Goal: Task Accomplishment & Management: Manage account settings

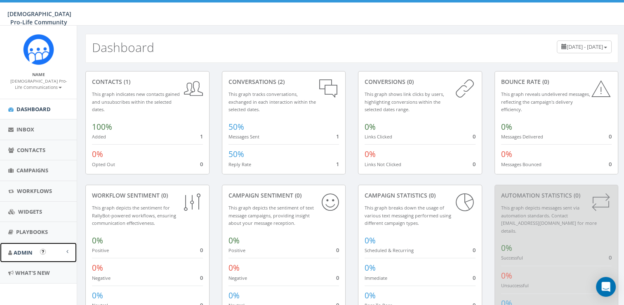
click at [66, 252] on link "Admin" at bounding box center [38, 252] width 77 height 20
click at [43, 267] on link "Account" at bounding box center [38, 270] width 77 height 16
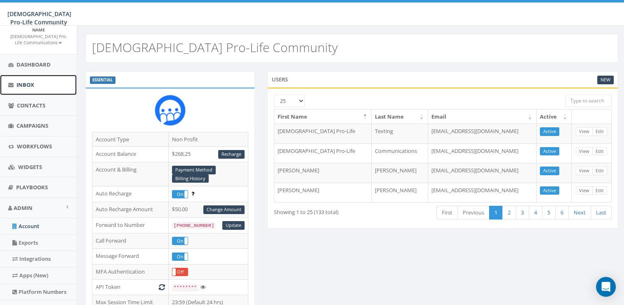
click at [51, 83] on link "Inbox" at bounding box center [38, 85] width 77 height 20
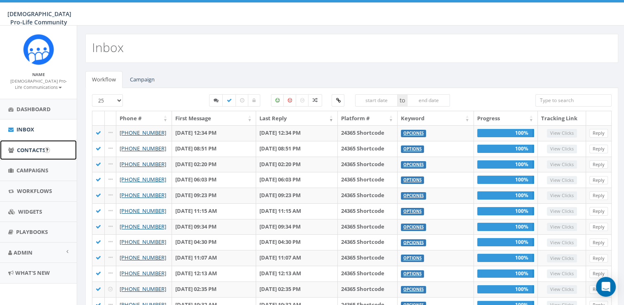
click at [39, 154] on link "Contacts" at bounding box center [38, 150] width 77 height 20
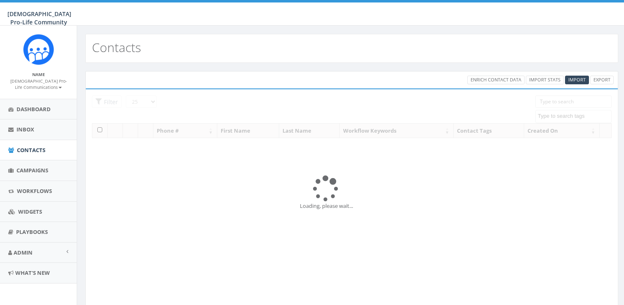
select select
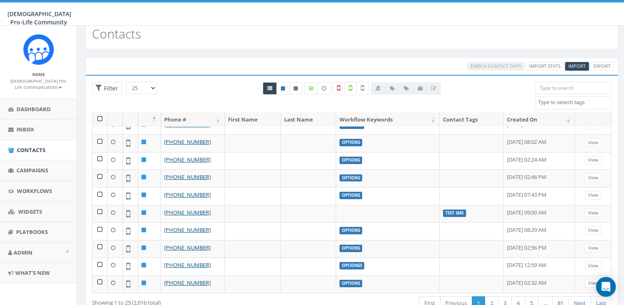
scroll to position [45, 0]
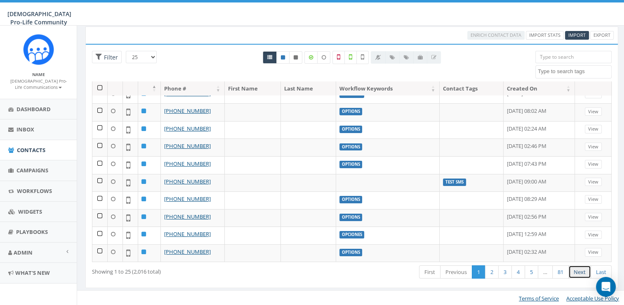
click at [588, 268] on link "Next" at bounding box center [580, 272] width 23 height 14
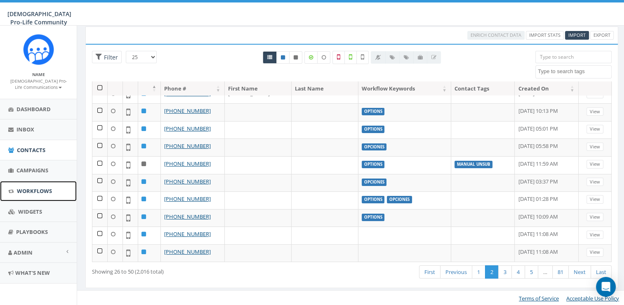
click at [24, 192] on span "Workflows" at bounding box center [34, 190] width 35 height 7
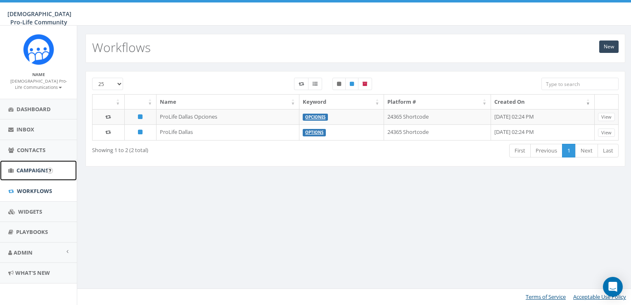
click at [33, 169] on span "Campaigns" at bounding box center [33, 169] width 32 height 7
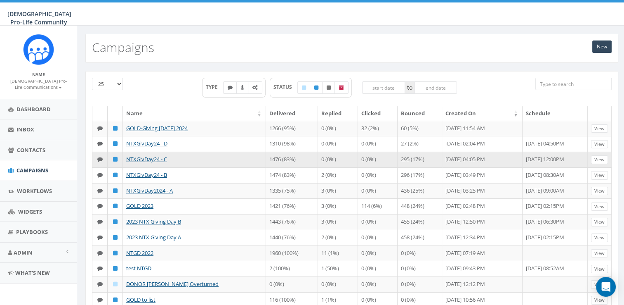
click at [99, 162] on icon at bounding box center [99, 158] width 5 height 5
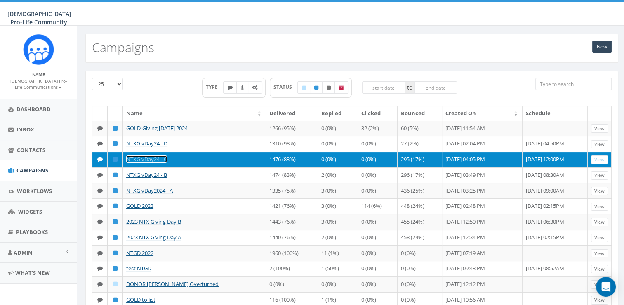
click at [144, 163] on link "NTXGivDay24 - C" at bounding box center [146, 158] width 41 height 7
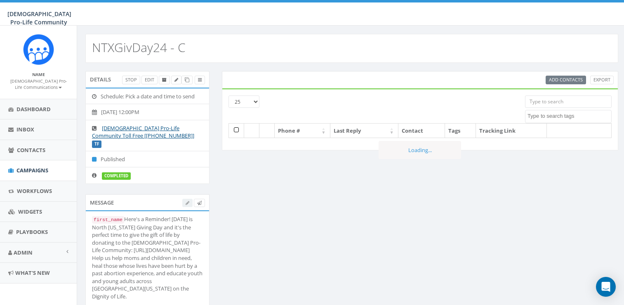
select select
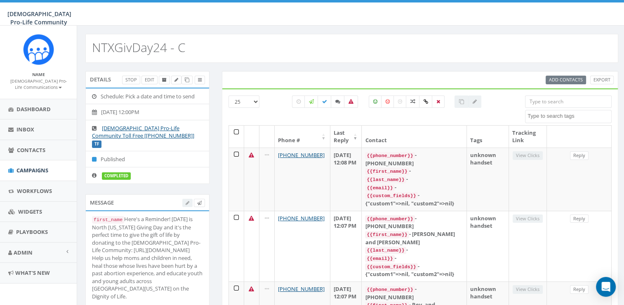
click at [559, 80] on div "Add Contacts Export" at bounding box center [580, 80] width 68 height 9
click at [187, 78] on icon at bounding box center [187, 80] width 5 height 5
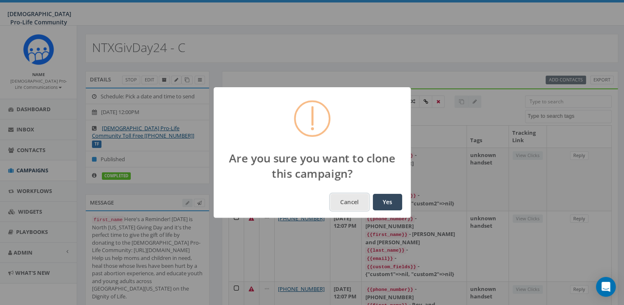
click at [350, 200] on button "Cancel" at bounding box center [350, 202] width 38 height 17
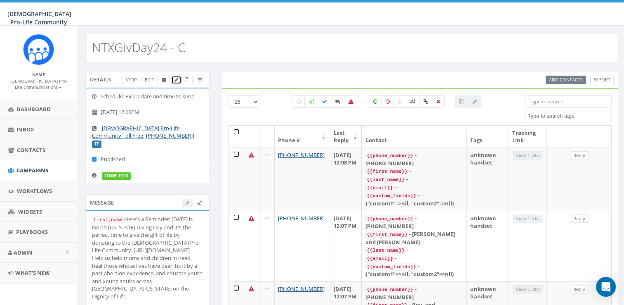
click at [175, 80] on icon at bounding box center [177, 80] width 4 height 5
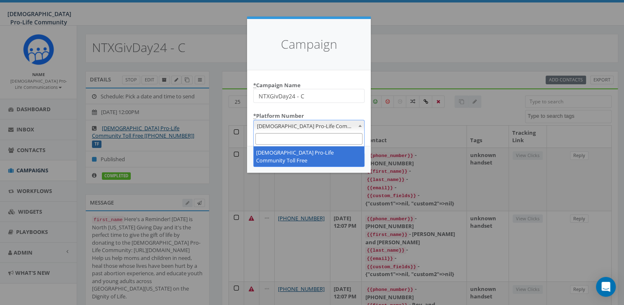
click at [312, 128] on span "[DEMOGRAPHIC_DATA] Pro-Life Community Toll Free" at bounding box center [309, 126] width 111 height 12
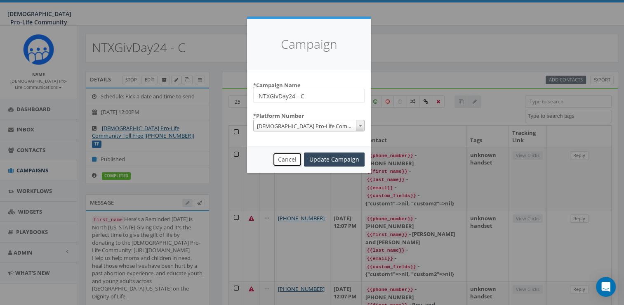
click at [287, 161] on button "Cancel" at bounding box center [287, 159] width 29 height 14
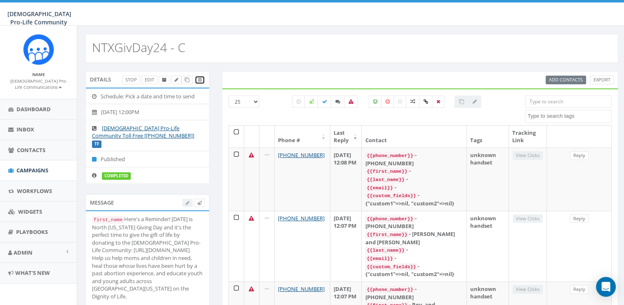
click at [198, 80] on icon at bounding box center [200, 80] width 4 height 5
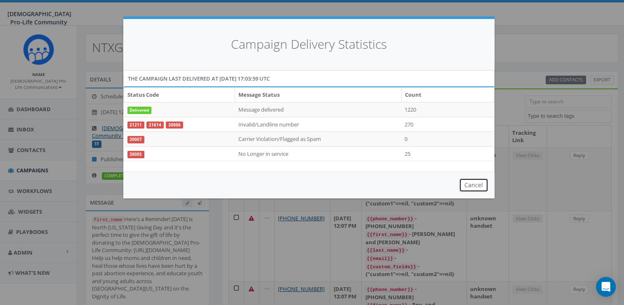
click at [482, 186] on button "Cancel" at bounding box center [473, 185] width 29 height 14
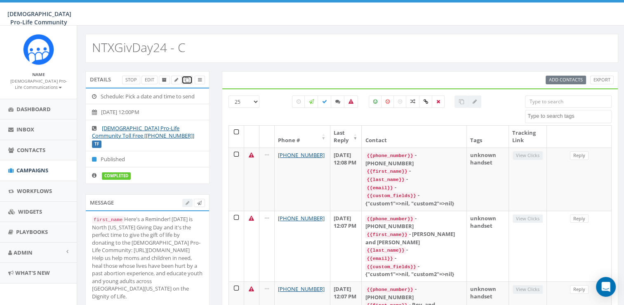
click at [188, 79] on icon at bounding box center [187, 80] width 5 height 5
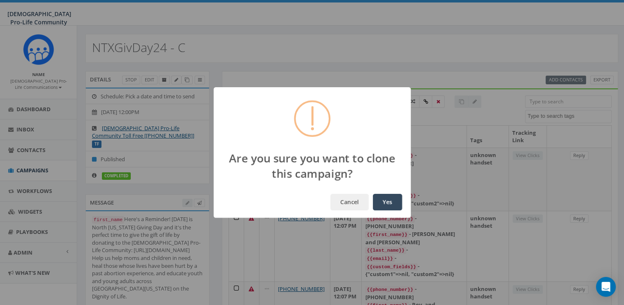
click at [353, 192] on div "Cancel Yes" at bounding box center [312, 201] width 197 height 31
click at [354, 199] on button "Cancel" at bounding box center [350, 202] width 38 height 17
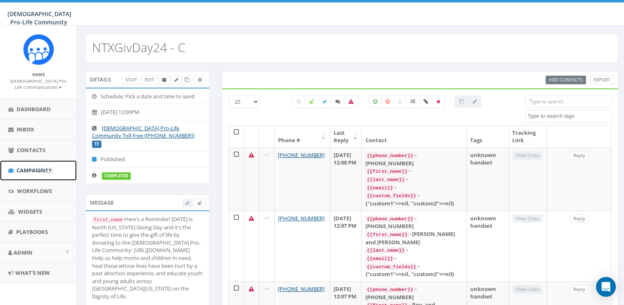
click at [34, 173] on span "Campaigns" at bounding box center [33, 169] width 32 height 7
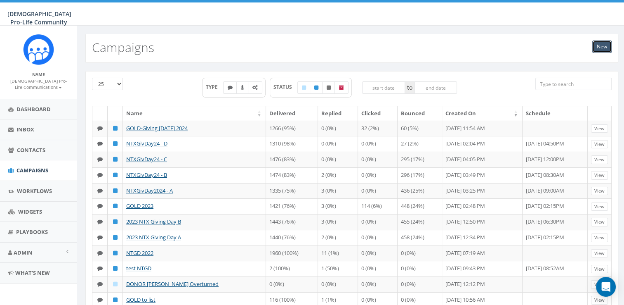
click at [598, 43] on link "New" at bounding box center [602, 46] width 19 height 12
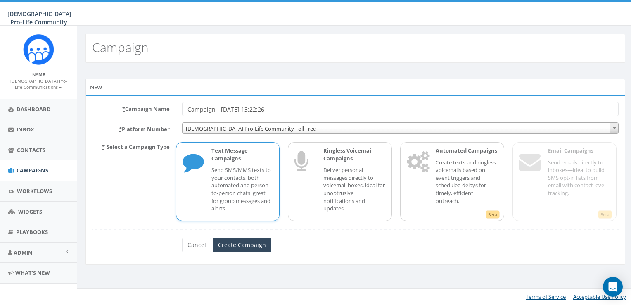
drag, startPoint x: 307, startPoint y: 107, endPoint x: 116, endPoint y: 100, distance: 190.8
click at [116, 100] on div "* Campaign Name Campaign - [DATE] 13:22:26 * Platform Number [DEMOGRAPHIC_DATA]…" at bounding box center [354, 180] width 539 height 170
type input "RSVP Grand Opening 9/27"
click at [243, 247] on input "Create Campaign" at bounding box center [242, 245] width 59 height 14
click at [251, 185] on p "Send SMS/MMS texts to your contacts, both automated and person-to-person chats,…" at bounding box center [242, 189] width 62 height 46
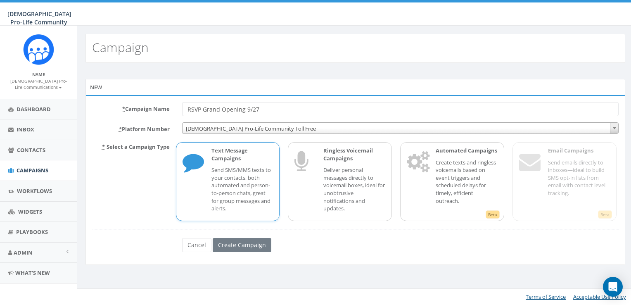
click at [234, 182] on p "Send SMS/MMS texts to your contacts, both automated and person-to-person chats,…" at bounding box center [242, 189] width 62 height 46
click at [246, 130] on span "[DEMOGRAPHIC_DATA] Pro-Life Community Toll Free" at bounding box center [400, 129] width 436 height 12
click at [351, 182] on p "Deliver personal messages directly to voicemail boxes, ideal for unobtrusive no…" at bounding box center [354, 189] width 62 height 46
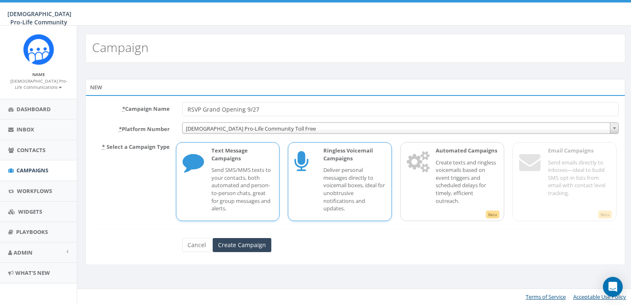
click at [257, 197] on p "Send SMS/MMS texts to your contacts, both automated and person-to-person chats,…" at bounding box center [242, 189] width 62 height 46
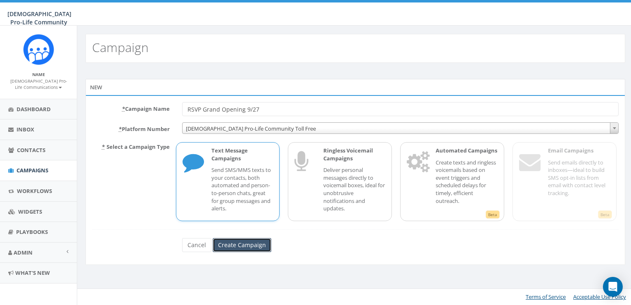
click at [246, 243] on input "Create Campaign" at bounding box center [242, 245] width 59 height 14
click at [246, 188] on p "Send SMS/MMS texts to your contacts, both automated and person-to-person chats,…" at bounding box center [242, 189] width 62 height 46
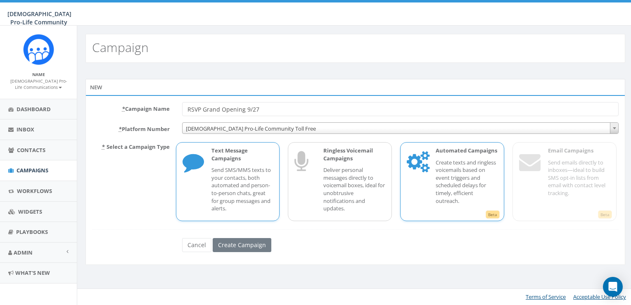
click at [406, 185] on div "Beta Automated Campaigns Create texts and ringless voicemails based on event tr…" at bounding box center [452, 181] width 104 height 79
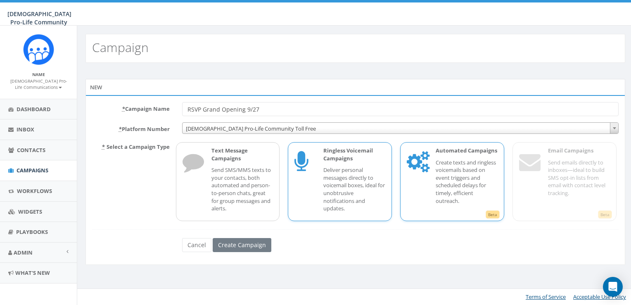
click at [365, 183] on p "Deliver personal messages directly to voicemail boxes, ideal for unobtrusive no…" at bounding box center [354, 189] width 62 height 46
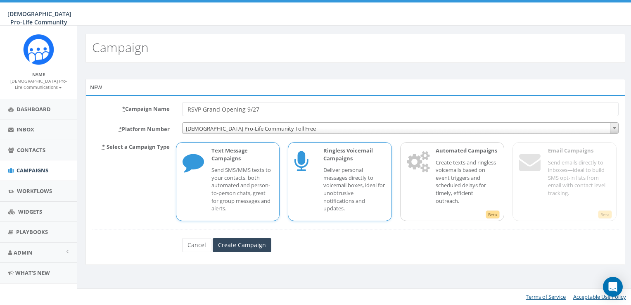
click at [256, 181] on p "Send SMS/MMS texts to your contacts, both automated and person-to-person chats,…" at bounding box center [242, 189] width 62 height 46
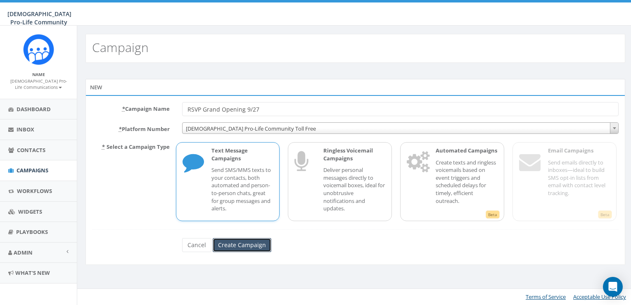
click at [248, 242] on input "Create Campaign" at bounding box center [242, 245] width 59 height 14
click at [193, 244] on link "Cancel" at bounding box center [196, 245] width 29 height 14
click at [231, 188] on p "Send SMS/MMS texts to your contacts, both automated and person-to-person chats,…" at bounding box center [242, 189] width 62 height 46
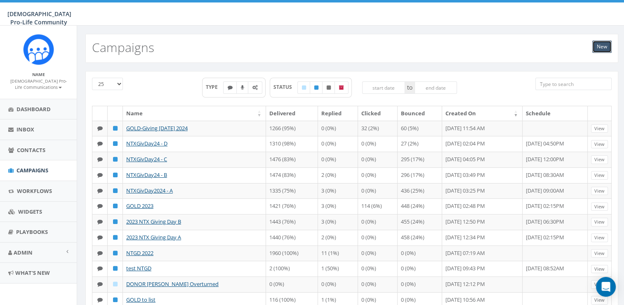
click at [606, 42] on link "New" at bounding box center [602, 46] width 19 height 12
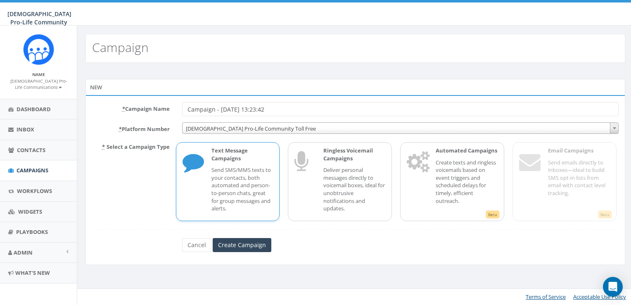
drag, startPoint x: 298, startPoint y: 105, endPoint x: 83, endPoint y: 109, distance: 215.9
click at [83, 109] on div "New * Campaign Name Campaign - 09/02/2025, 13:23:42 * Platform Number Catholic …" at bounding box center [355, 177] width 552 height 196
type input "Grand Opening RSVP 9/27"
click at [239, 244] on input "Create Campaign" at bounding box center [242, 245] width 59 height 14
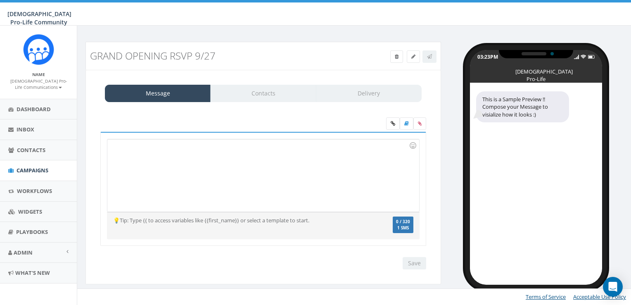
click at [277, 92] on div "Message Contacts Delivery" at bounding box center [263, 93] width 317 height 17
click at [228, 155] on div at bounding box center [262, 175] width 311 height 72
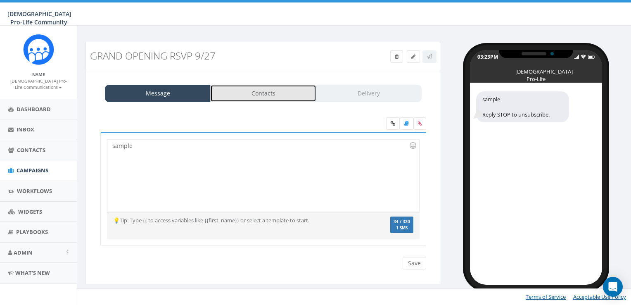
click at [260, 90] on link "Contacts" at bounding box center [263, 93] width 106 height 17
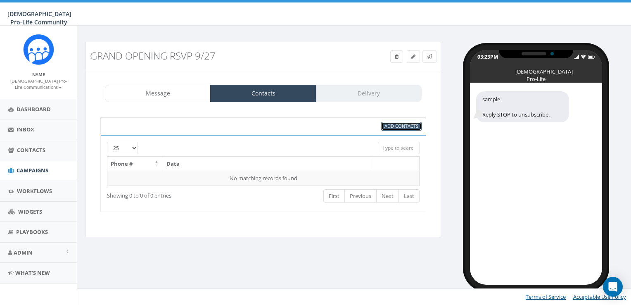
click at [395, 123] on span "Add Contacts" at bounding box center [401, 126] width 34 height 6
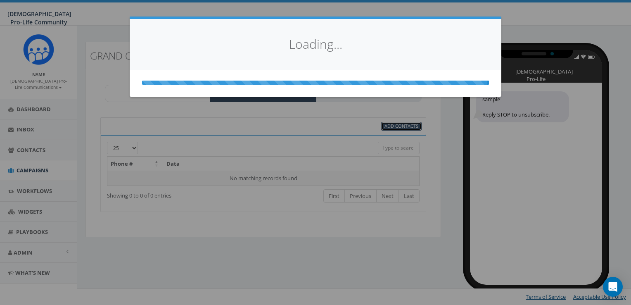
select select
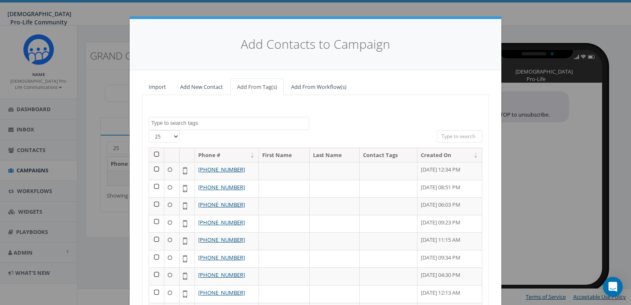
click at [519, 128] on div "Add Contacts to Campaign Import Add New Contact Add From Tag(s) Add From Workfl…" at bounding box center [315, 152] width 631 height 305
click at [335, 83] on link "Add From Workflow(s)" at bounding box center [318, 86] width 69 height 17
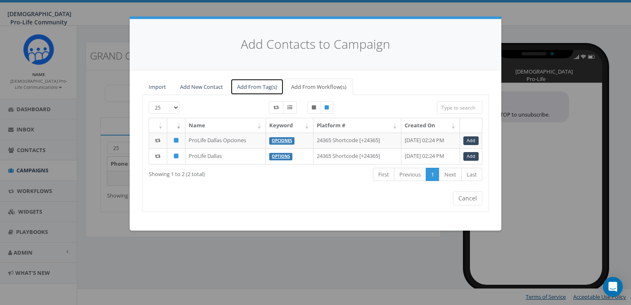
click at [262, 85] on link "Add From Tag(s)" at bounding box center [256, 86] width 53 height 17
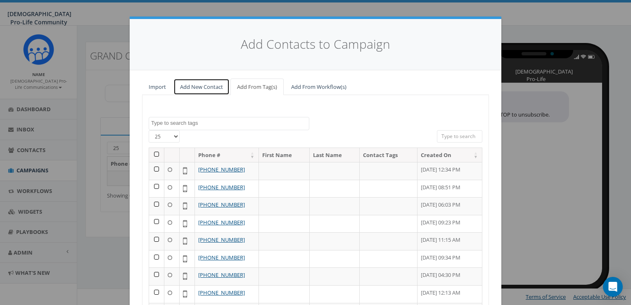
click at [195, 84] on link "Add New Contact" at bounding box center [201, 86] width 56 height 17
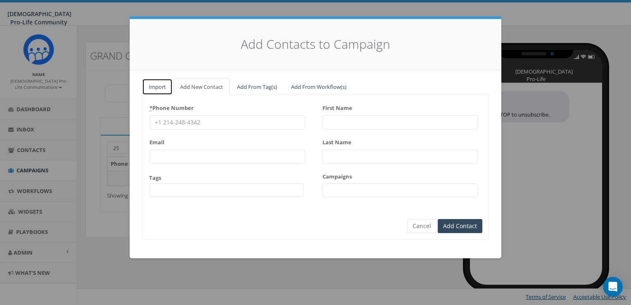
click at [163, 83] on link "Import" at bounding box center [157, 86] width 31 height 17
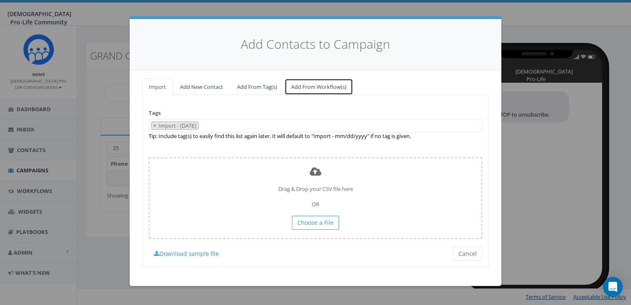
click at [324, 91] on link "Add From Workflow(s)" at bounding box center [318, 86] width 69 height 17
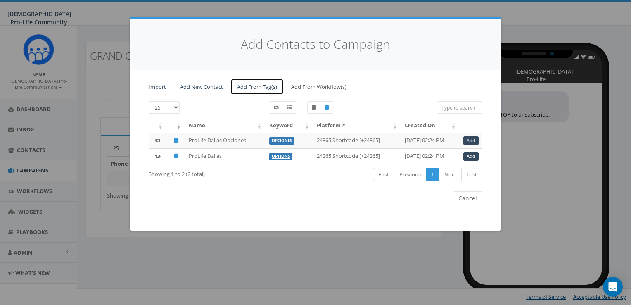
click at [277, 83] on link "Add From Tag(s)" at bounding box center [256, 86] width 53 height 17
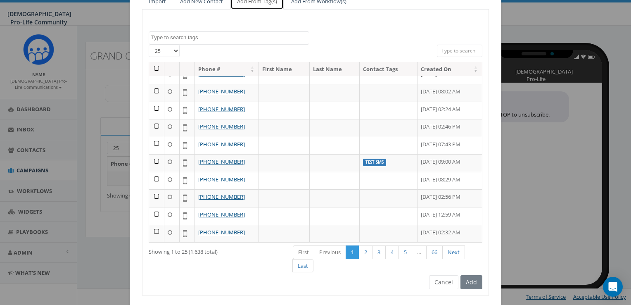
scroll to position [106, 0]
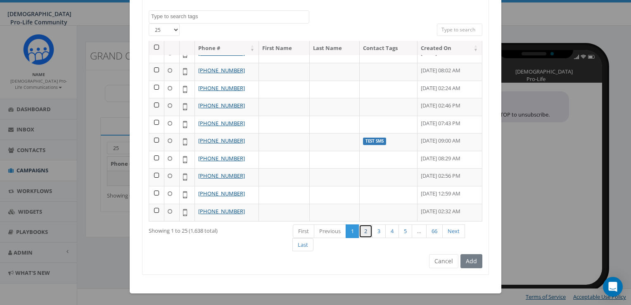
click at [365, 226] on link "2" at bounding box center [366, 231] width 14 height 14
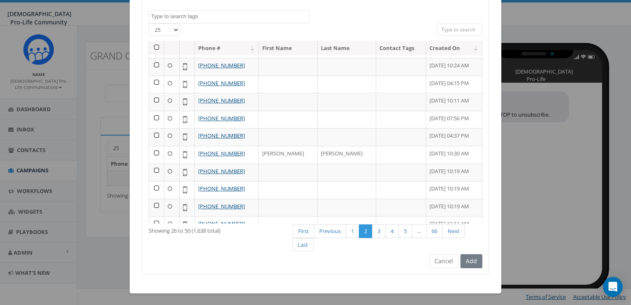
scroll to position [0, 0]
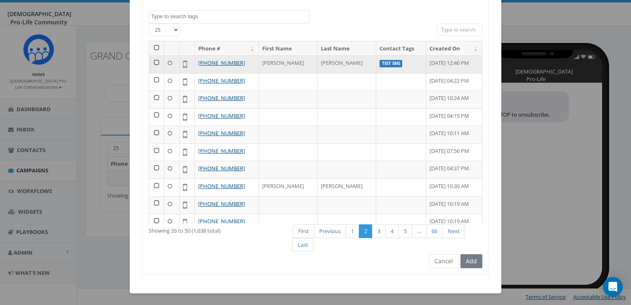
click at [152, 61] on td at bounding box center [156, 64] width 15 height 18
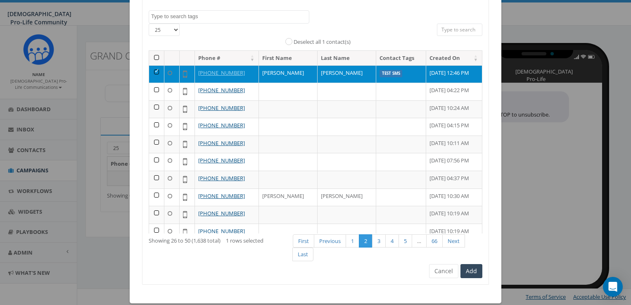
click at [154, 71] on td at bounding box center [156, 74] width 15 height 18
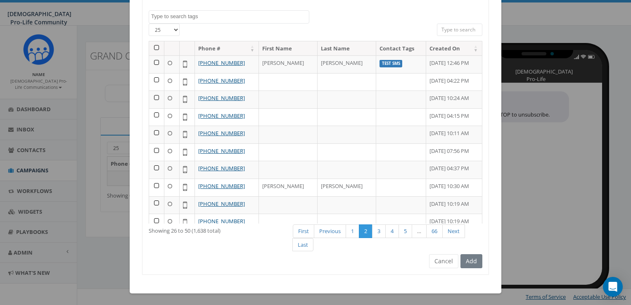
scroll to position [274, 0]
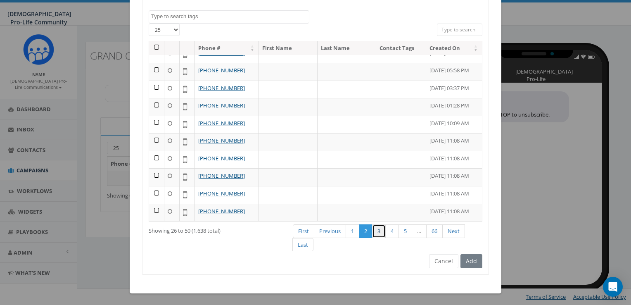
click at [377, 225] on link "3" at bounding box center [379, 231] width 14 height 14
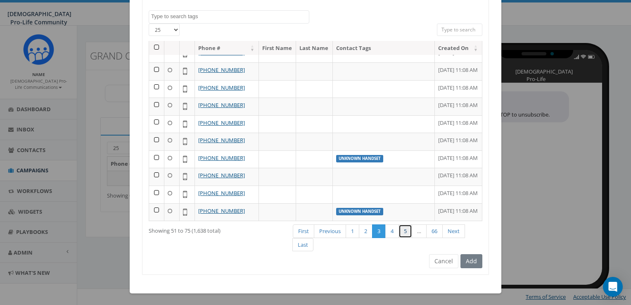
click at [398, 232] on link "5" at bounding box center [405, 231] width 14 height 14
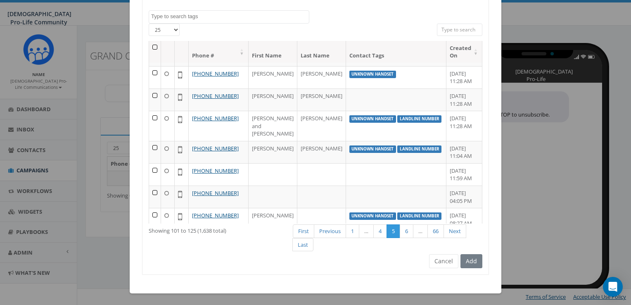
scroll to position [590, 0]
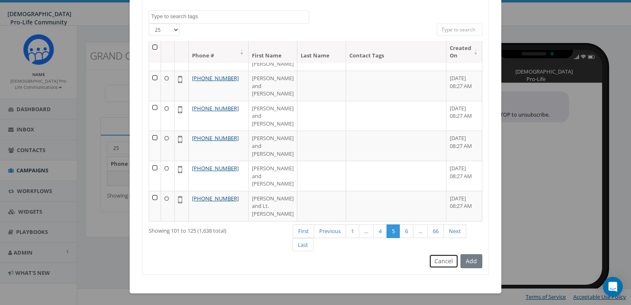
click at [435, 260] on button "Cancel" at bounding box center [443, 261] width 29 height 14
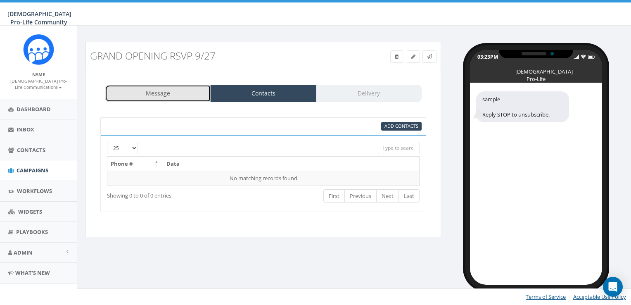
click at [176, 98] on link "Message" at bounding box center [158, 93] width 106 height 17
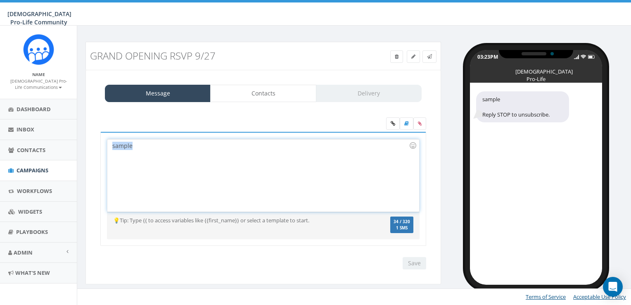
drag, startPoint x: 183, startPoint y: 153, endPoint x: 89, endPoint y: 143, distance: 94.2
click at [89, 143] on div "Message Contacts Delivery sample sample Recent Smileys & People Animals & Natur…" at bounding box center [262, 177] width 355 height 215
click at [410, 122] on link at bounding box center [406, 123] width 14 height 12
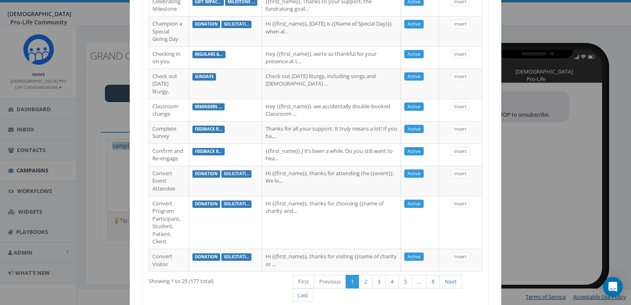
scroll to position [659, 0]
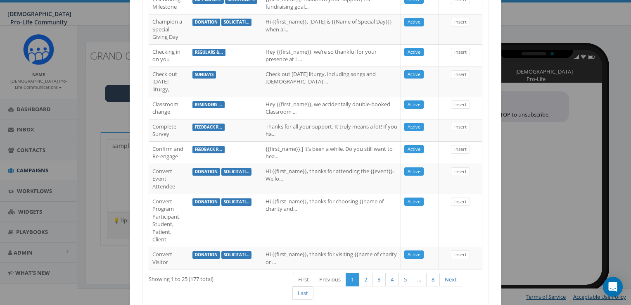
click at [565, 207] on div "Add a Message Template 25 50 100 Active Inactive Name Message Type Message Stat…" at bounding box center [315, 152] width 631 height 305
click at [619, 225] on div "Add a Message Template 25 50 100 Active Inactive Name Message Type Message Stat…" at bounding box center [315, 152] width 631 height 305
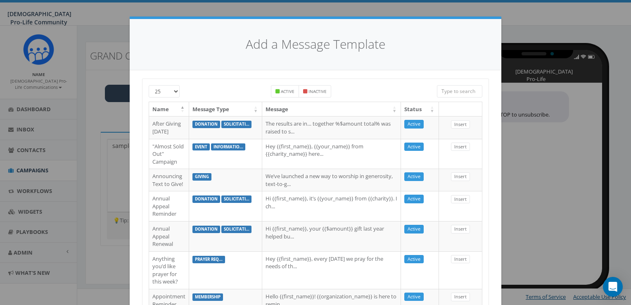
scroll to position [711, 0]
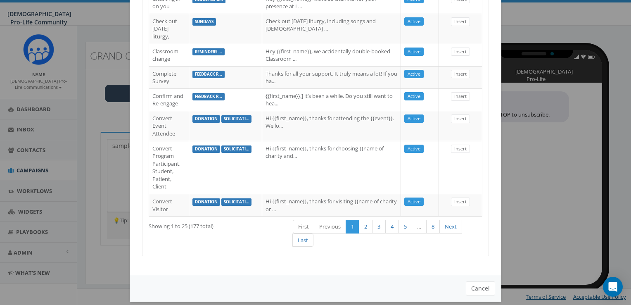
click at [492, 279] on div "Cancel" at bounding box center [315, 287] width 371 height 27
click at [485, 281] on button "Cancel" at bounding box center [479, 288] width 29 height 14
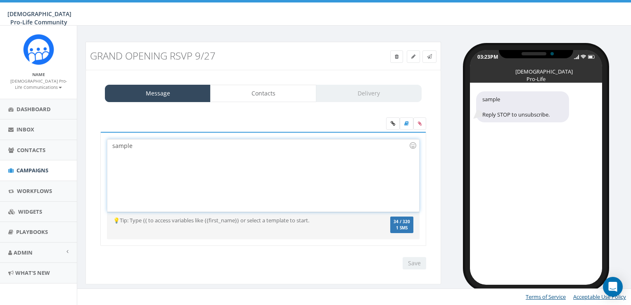
click at [331, 160] on div "sample" at bounding box center [262, 175] width 311 height 72
drag, startPoint x: 330, startPoint y: 158, endPoint x: 97, endPoint y: 143, distance: 233.6
click at [97, 143] on div "sample sample Recent Smileys & People Animals & Nature Food & Drink Activity Tr…" at bounding box center [263, 194] width 338 height 125
click at [403, 100] on div "Message Contacts Delivery" at bounding box center [263, 93] width 317 height 17
drag, startPoint x: 252, startPoint y: 162, endPoint x: 104, endPoint y: 154, distance: 147.6
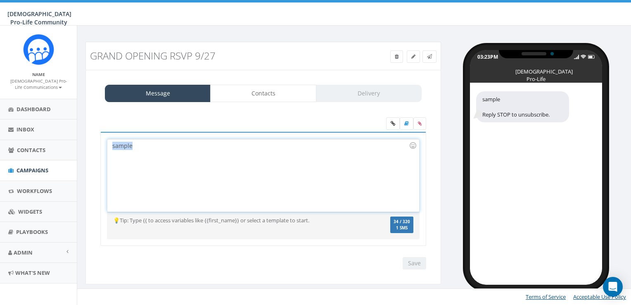
click at [104, 154] on div "sample sample Recent Smileys & People Animals & Nature Food & Drink Activity Tr…" at bounding box center [263, 189] width 326 height 114
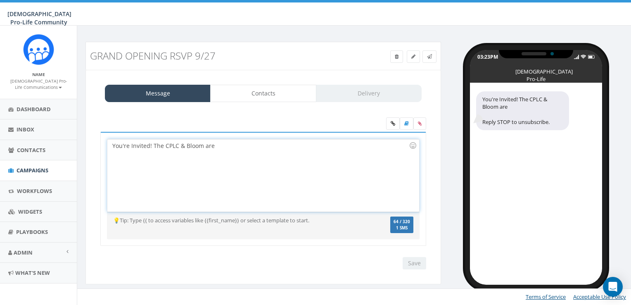
click at [271, 148] on div "You're Invited! The CPLC & Bloom are" at bounding box center [262, 175] width 311 height 72
drag, startPoint x: 271, startPoint y: 148, endPoint x: 152, endPoint y: 147, distance: 118.9
click at [152, 147] on div "You're Invited! The CPLC & Bloom are" at bounding box center [262, 175] width 311 height 72
drag, startPoint x: 247, startPoint y: 148, endPoint x: 77, endPoint y: 133, distance: 170.3
click at [77, 133] on div "Grand Opening RSVP 9/27 Test Message Status: Message Contacts Delivery You're I…" at bounding box center [355, 164] width 556 height 277
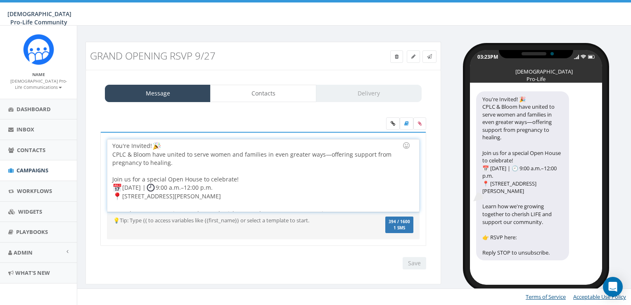
click at [110, 153] on div "You're Invited! CPLC & Bloom have united to serve women and families in even gr…" at bounding box center [262, 175] width 311 height 72
click at [141, 152] on div "You're Invited! The CPLC & Bloom have united to serve women and families in eve…" at bounding box center [262, 175] width 311 height 72
click at [162, 153] on div "You're Invited! The CPLC & Bloom have united to serve women and families in eve…" at bounding box center [262, 175] width 311 height 72
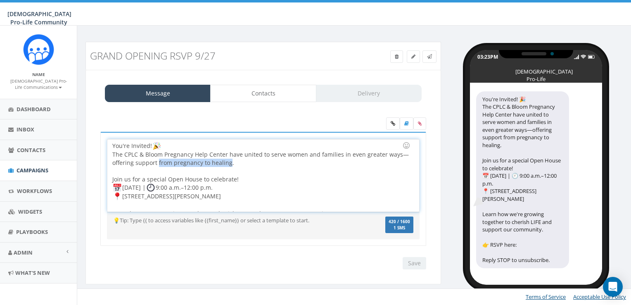
drag, startPoint x: 228, startPoint y: 162, endPoint x: 157, endPoint y: 163, distance: 70.6
click at [157, 163] on div "You're Invited! The CPLC & Bloom Pregnancy Help Center have united to serve wom…" at bounding box center [262, 175] width 311 height 72
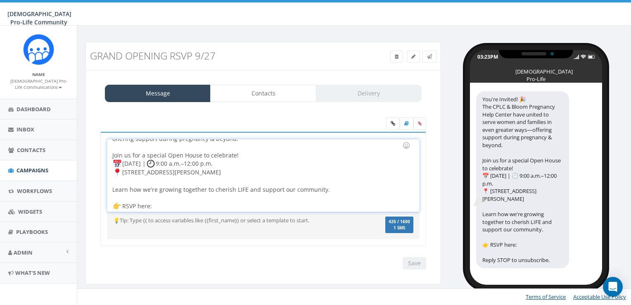
scroll to position [26, 0]
click at [172, 208] on div "You're Invited! The CPLC & Bloom Pregnancy Help Center have united to serve wom…" at bounding box center [262, 175] width 311 height 72
click at [248, 206] on div "You're Invited! The CPLC & Bloom Pregnancy Help Center have united to serve wom…" at bounding box center [262, 175] width 311 height 72
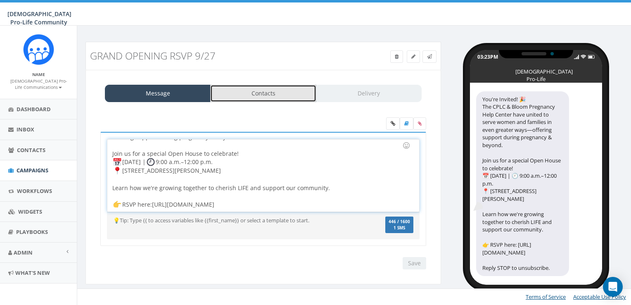
click at [278, 92] on link "Contacts" at bounding box center [263, 93] width 106 height 17
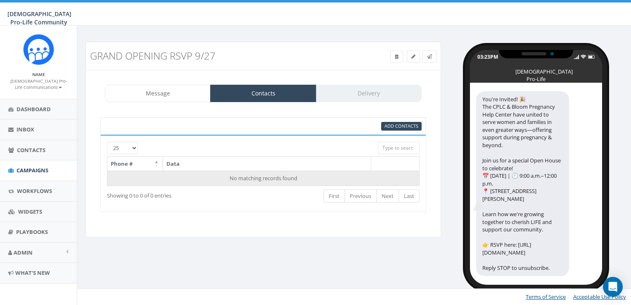
click at [324, 175] on td "No matching records found" at bounding box center [263, 177] width 312 height 15
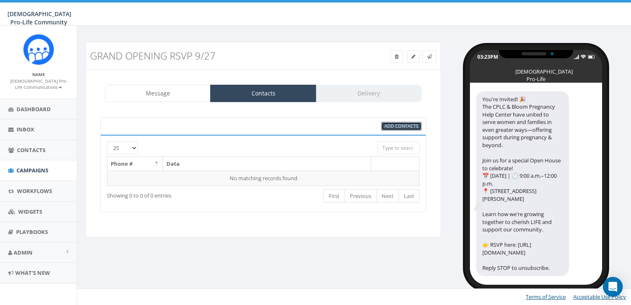
click at [395, 126] on span "Add Contacts" at bounding box center [401, 126] width 34 height 6
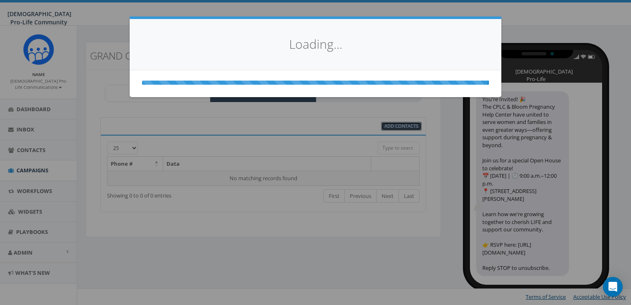
scroll to position [0, 0]
select select
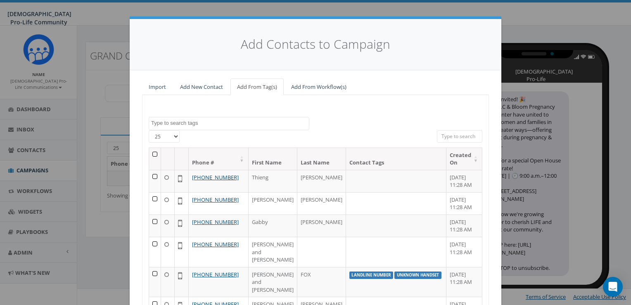
click at [155, 153] on th at bounding box center [155, 159] width 12 height 22
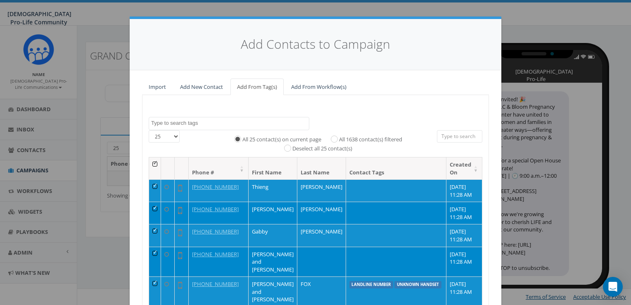
click at [347, 137] on label "All 1638 contact(s) filtered" at bounding box center [370, 139] width 63 height 8
click at [339, 137] on input "All 1638 contact(s) filtered" at bounding box center [335, 138] width 5 height 5
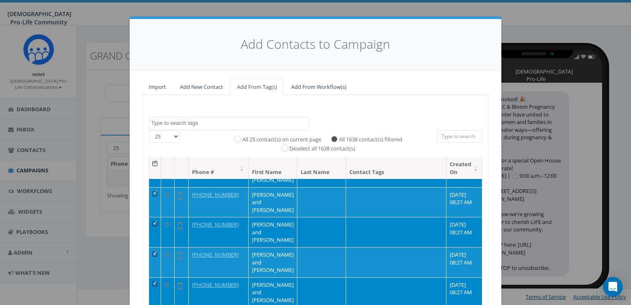
scroll to position [116, 0]
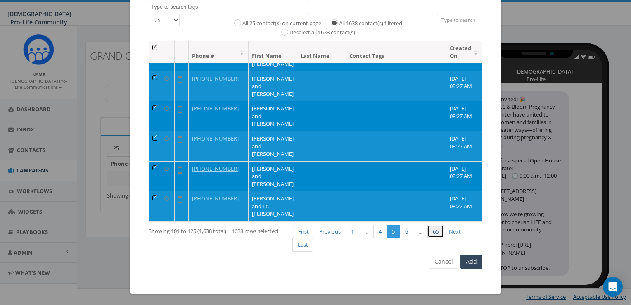
click at [429, 232] on link "66" at bounding box center [435, 231] width 17 height 14
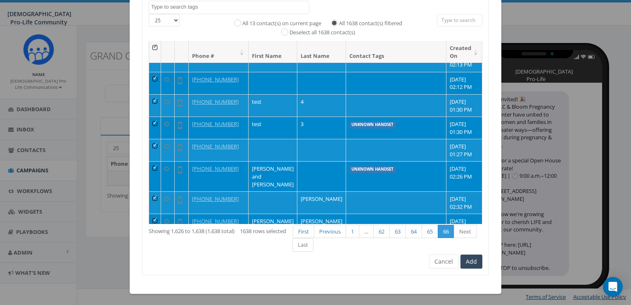
scroll to position [131, 0]
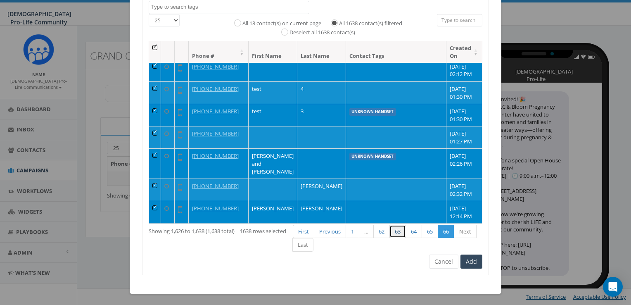
click at [399, 232] on link "63" at bounding box center [397, 231] width 17 height 14
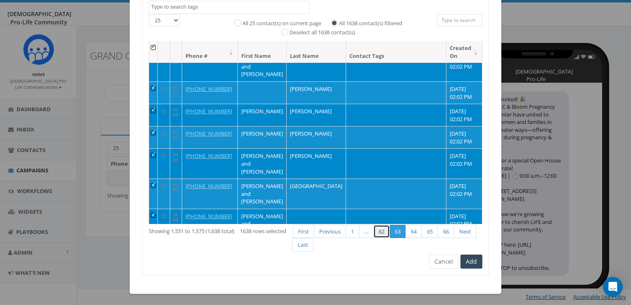
click at [379, 229] on link "62" at bounding box center [381, 231] width 17 height 14
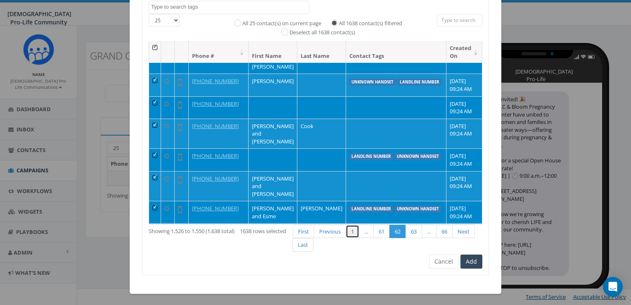
click at [350, 230] on link "1" at bounding box center [352, 231] width 14 height 14
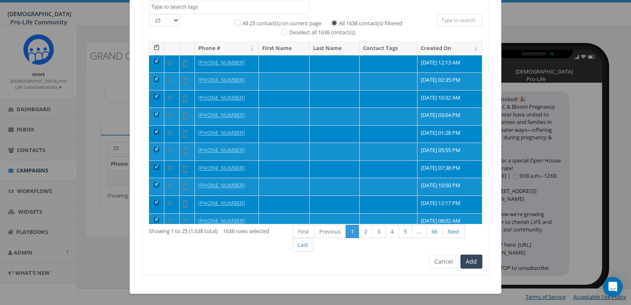
scroll to position [274, 0]
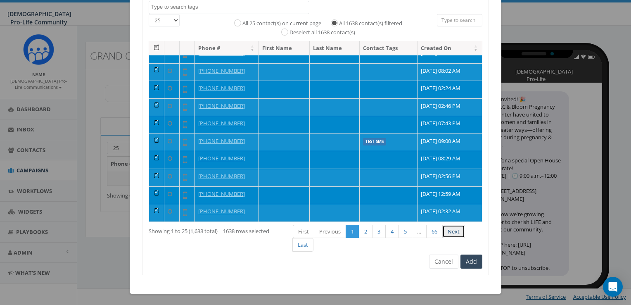
click at [451, 232] on link "Next" at bounding box center [453, 231] width 23 height 14
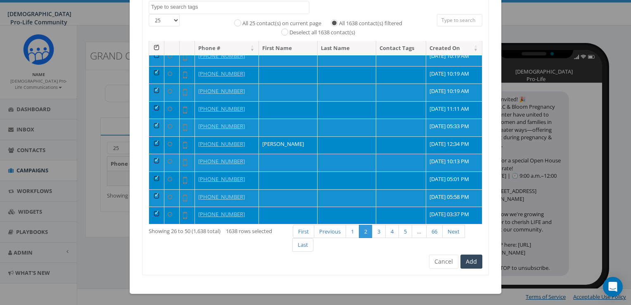
scroll to position [0, 0]
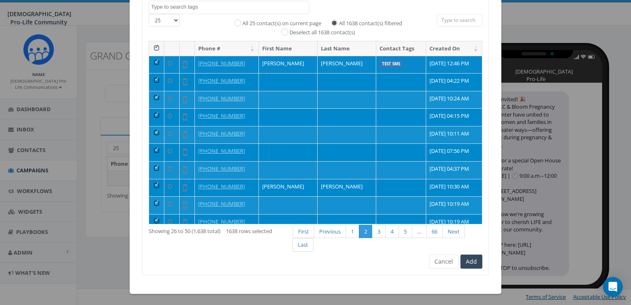
click at [153, 62] on td at bounding box center [156, 65] width 15 height 18
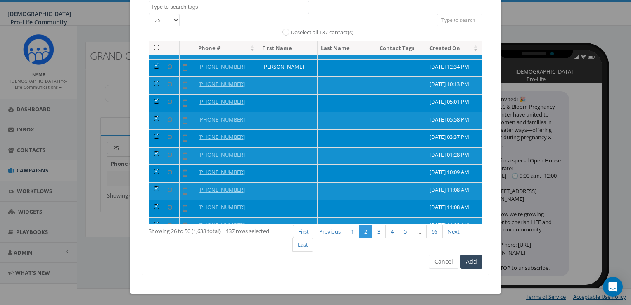
scroll to position [274, 0]
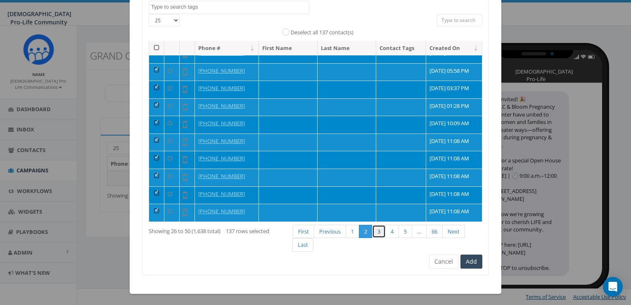
click at [381, 229] on link "3" at bounding box center [379, 231] width 14 height 14
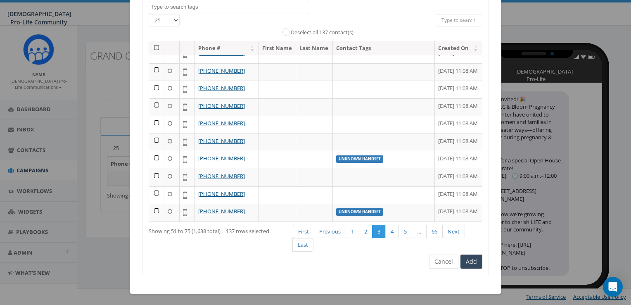
scroll to position [281, 0]
click at [155, 48] on th at bounding box center [156, 48] width 15 height 14
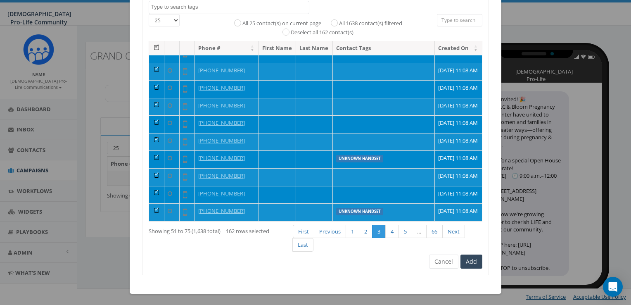
scroll to position [398, 0]
click at [392, 231] on link "4" at bounding box center [392, 231] width 14 height 14
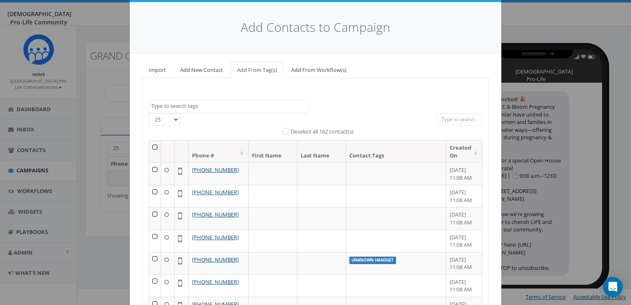
scroll to position [17, 0]
click at [154, 144] on th at bounding box center [155, 152] width 12 height 22
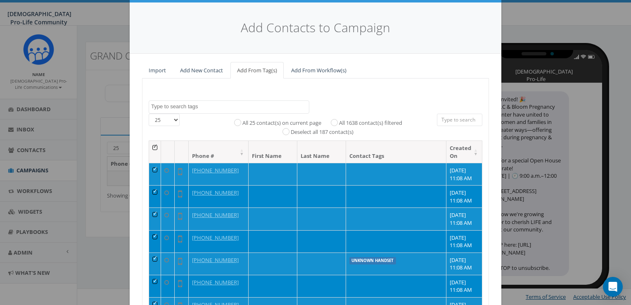
click at [364, 120] on label "All 1638 contact(s) filtered" at bounding box center [370, 123] width 63 height 8
click at [339, 120] on input "All 1638 contact(s) filtered" at bounding box center [335, 121] width 5 height 5
radio input "true"
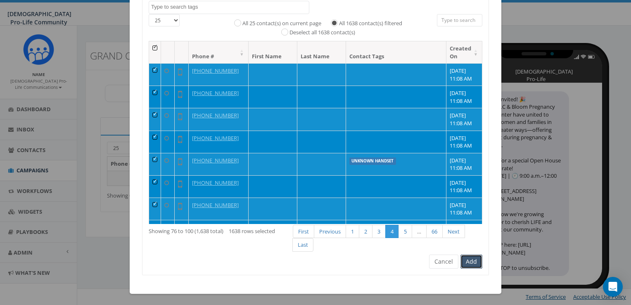
click at [467, 260] on button "Add" at bounding box center [471, 261] width 22 height 14
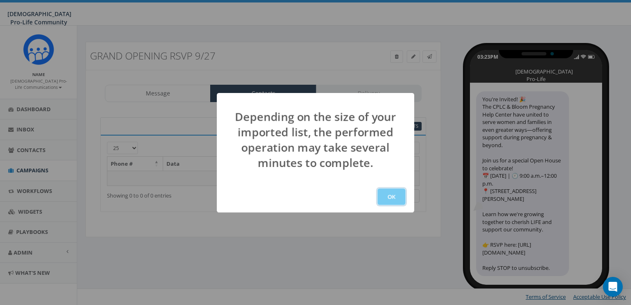
click at [395, 196] on button "OK" at bounding box center [391, 196] width 28 height 17
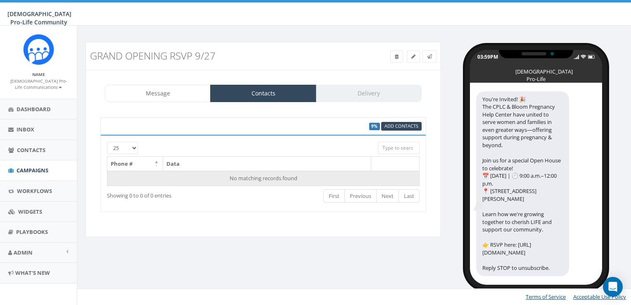
click at [293, 177] on td "No matching records found" at bounding box center [263, 177] width 312 height 15
click at [289, 178] on td "No matching records found" at bounding box center [263, 177] width 312 height 15
click at [371, 173] on td "No matching records found" at bounding box center [263, 177] width 312 height 15
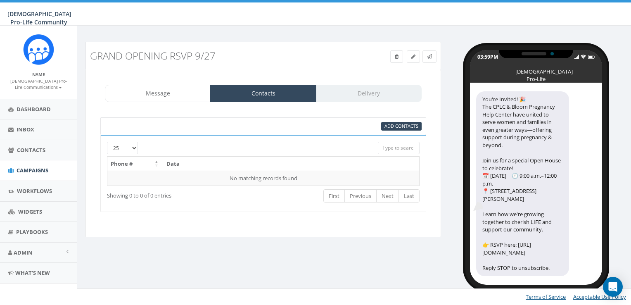
click at [385, 151] on input "search" at bounding box center [399, 148] width 42 height 12
click at [359, 86] on div "Message Contacts Delivery" at bounding box center [263, 93] width 317 height 17
click at [218, 93] on link "Contacts" at bounding box center [263, 93] width 106 height 17
click at [389, 125] on span "Add Contacts" at bounding box center [401, 126] width 34 height 6
select select
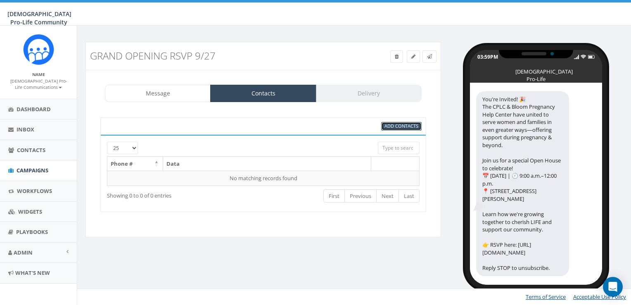
click at [389, 125] on span "Add Contacts" at bounding box center [401, 126] width 34 height 6
select select
click at [389, 125] on span "Add Contacts" at bounding box center [401, 126] width 34 height 6
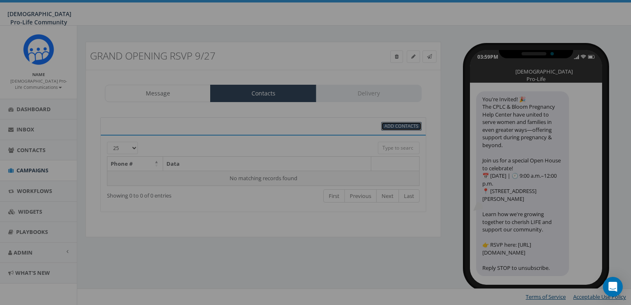
select select
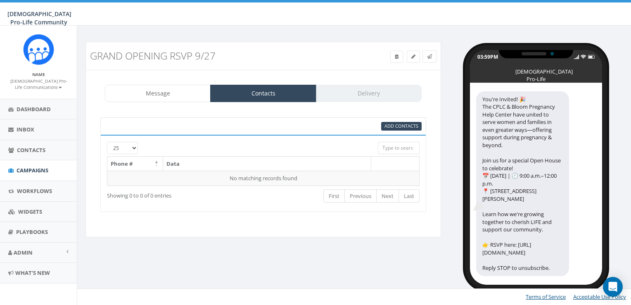
click at [380, 93] on div "Message Contacts Delivery" at bounding box center [263, 93] width 317 height 17
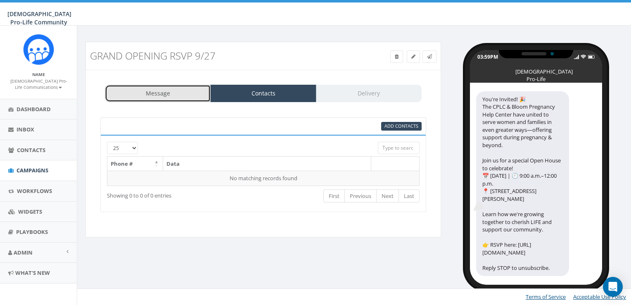
click at [184, 100] on link "Message" at bounding box center [158, 93] width 106 height 17
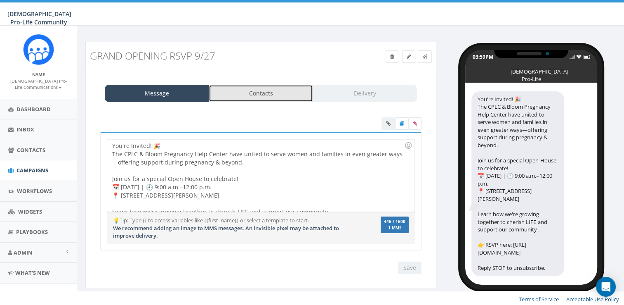
click at [220, 93] on link "Contacts" at bounding box center [261, 93] width 104 height 17
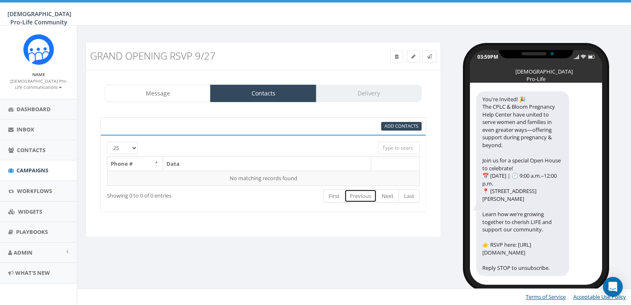
click at [360, 201] on link "Previous" at bounding box center [360, 196] width 32 height 14
click at [340, 193] on link "First" at bounding box center [333, 196] width 21 height 14
click at [404, 196] on link "Last" at bounding box center [408, 196] width 21 height 14
click at [387, 192] on link "Next" at bounding box center [387, 196] width 23 height 14
click at [395, 120] on div "95% Add Contacts" at bounding box center [263, 125] width 326 height 17
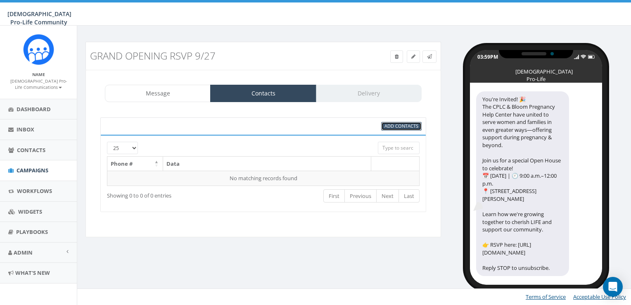
click at [396, 124] on span "Add Contacts" at bounding box center [401, 126] width 34 height 6
select select
click at [396, 125] on span "Add Contacts" at bounding box center [401, 126] width 34 height 6
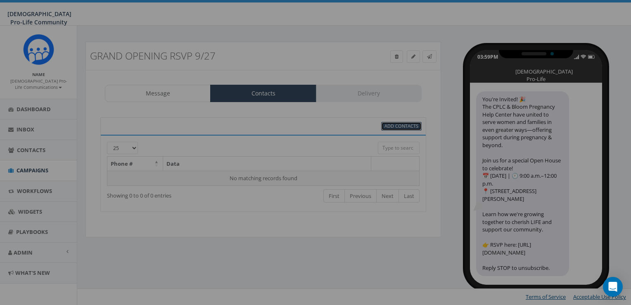
select select
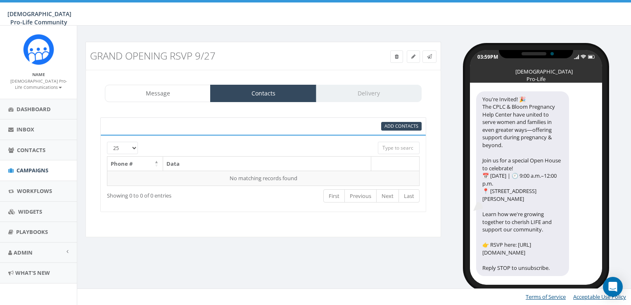
drag, startPoint x: 396, startPoint y: 125, endPoint x: 395, endPoint y: 120, distance: 5.5
click at [395, 120] on div "95% Add Contacts" at bounding box center [263, 125] width 326 height 17
click at [397, 125] on span "Add Contacts" at bounding box center [401, 126] width 34 height 6
click at [412, 55] on icon at bounding box center [413, 56] width 4 height 5
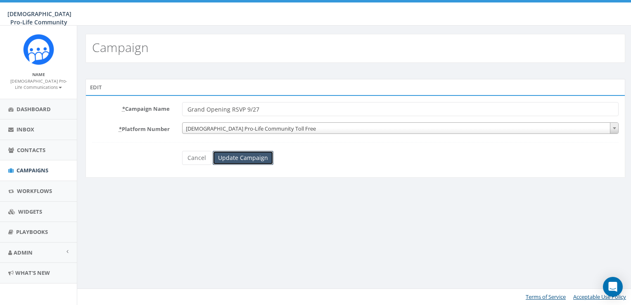
click at [267, 155] on input "Update Campaign" at bounding box center [243, 158] width 61 height 14
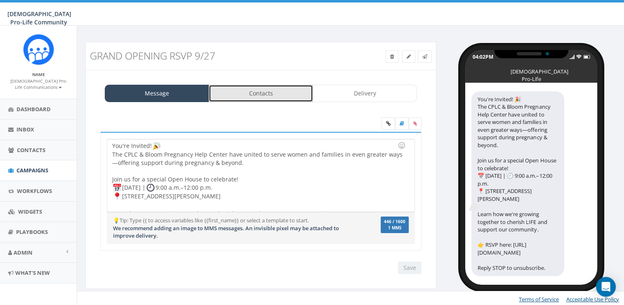
click at [269, 95] on link "Contacts" at bounding box center [261, 93] width 104 height 17
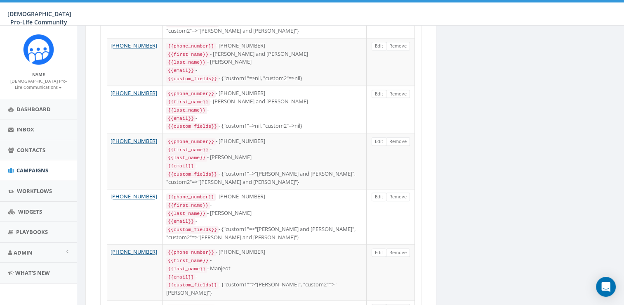
scroll to position [1184, 0]
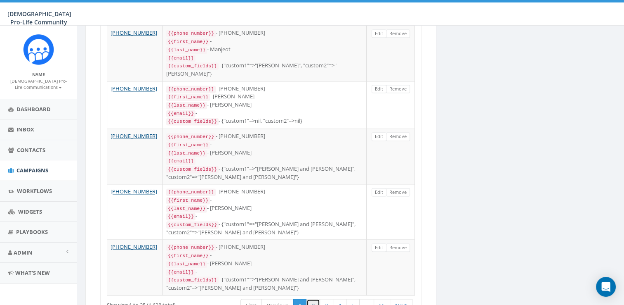
click at [311, 298] on link "2" at bounding box center [314, 305] width 14 height 14
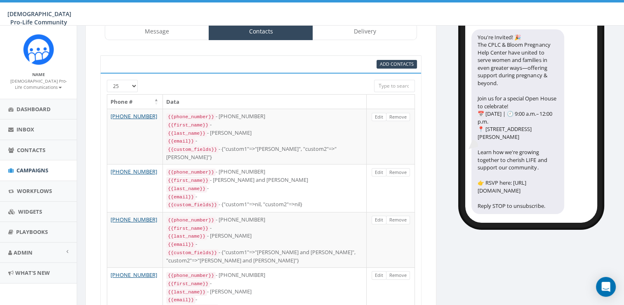
scroll to position [1176, 0]
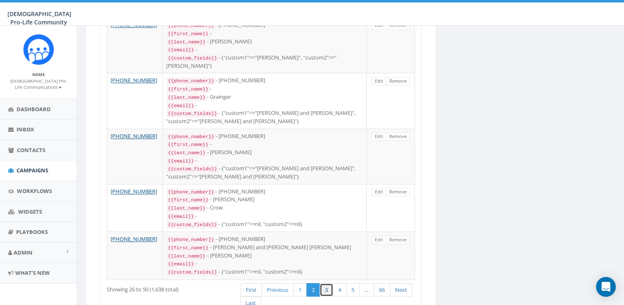
click at [330, 283] on link "3" at bounding box center [327, 290] width 14 height 14
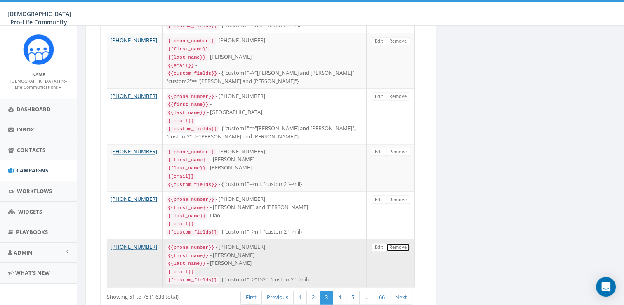
click at [394, 243] on link "Remove" at bounding box center [398, 247] width 24 height 9
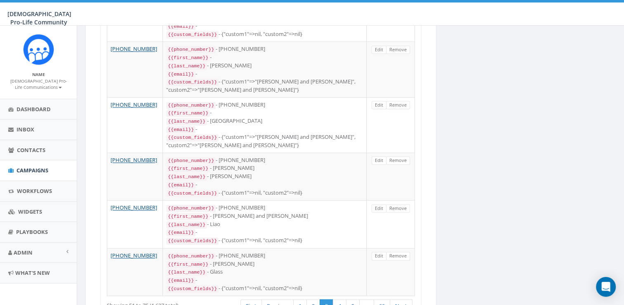
scroll to position [1207, 0]
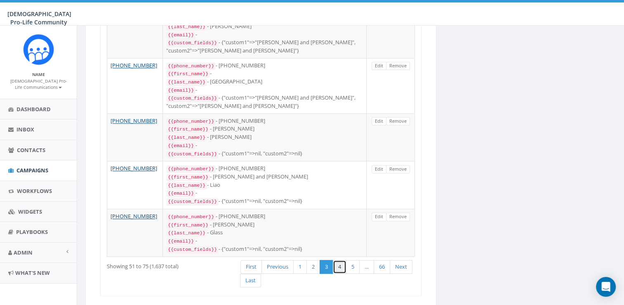
click at [337, 260] on link "4" at bounding box center [340, 267] width 14 height 14
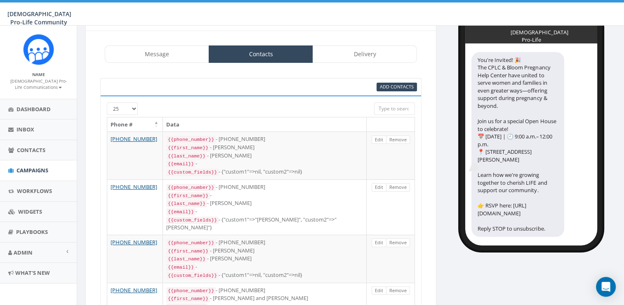
scroll to position [1184, 0]
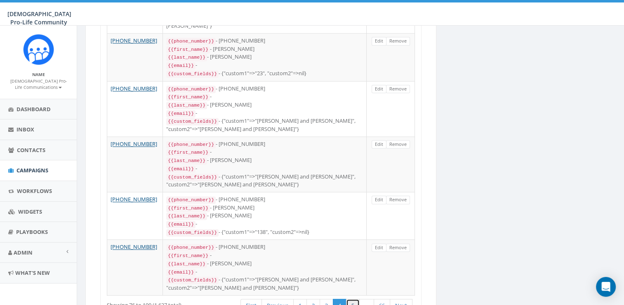
click at [355, 298] on link "5" at bounding box center [353, 305] width 14 height 14
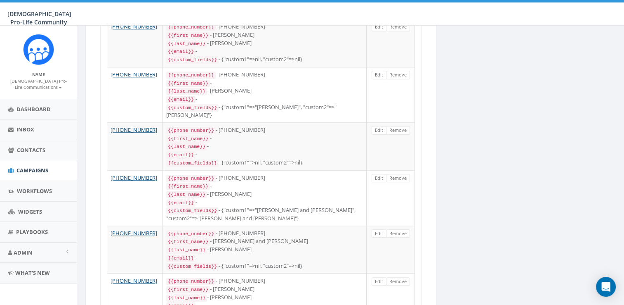
scroll to position [759, 0]
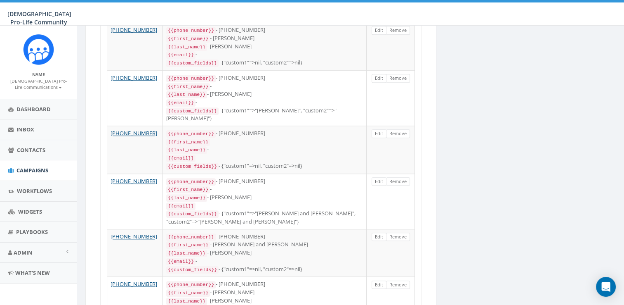
drag, startPoint x: 607, startPoint y: 172, endPoint x: 616, endPoint y: 147, distance: 26.6
click at [616, 147] on div "Grand Opening RSVP 9/27 Test Message Status: Message Contacts Delivery You're I…" at bounding box center [352, 27] width 546 height 1489
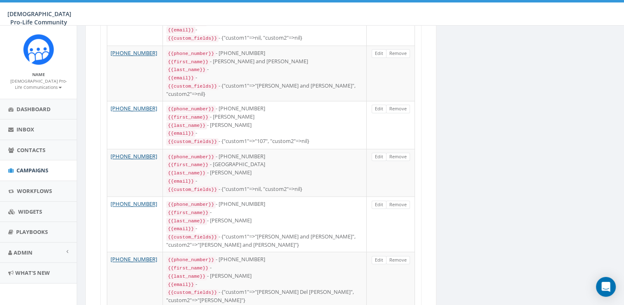
scroll to position [1169, 0]
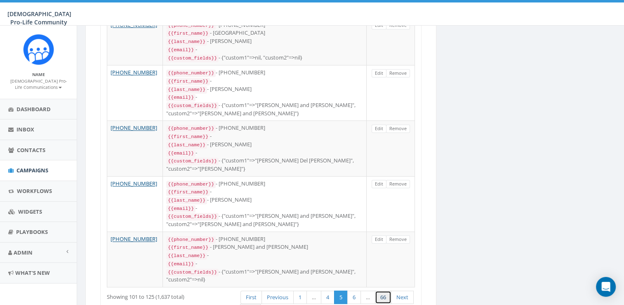
click at [379, 290] on link "66" at bounding box center [383, 297] width 17 height 14
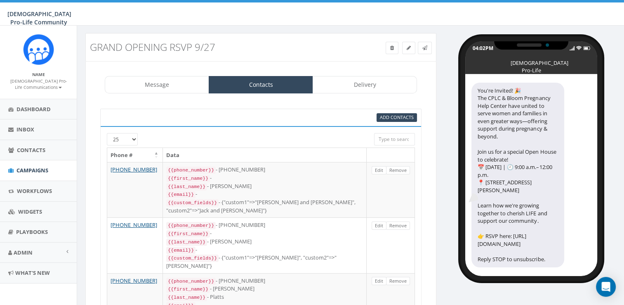
scroll to position [0, 0]
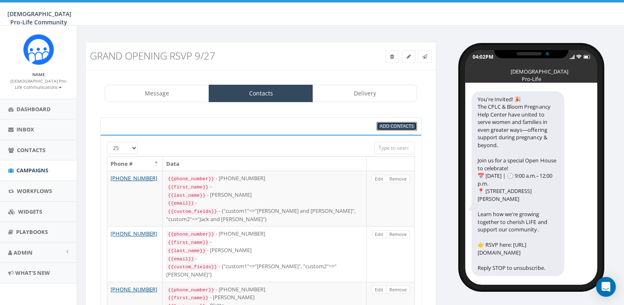
click at [407, 124] on span "Add Contacts" at bounding box center [397, 126] width 34 height 6
select select
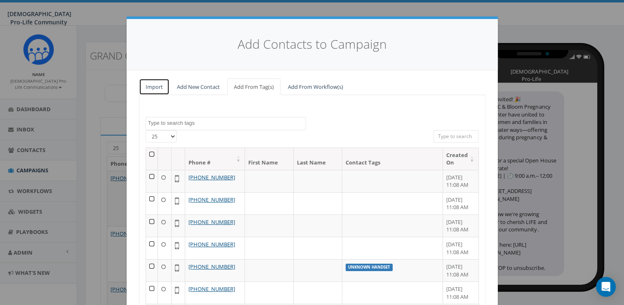
click at [158, 86] on link "Import" at bounding box center [154, 86] width 31 height 17
